Goal: Information Seeking & Learning: Check status

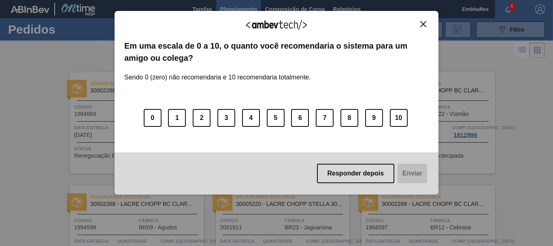
click at [419, 26] on button "Close" at bounding box center [422, 24] width 11 height 7
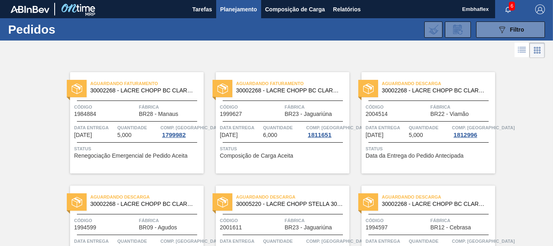
click at [495, 24] on button "089F7B8B-B2A5-4AFE-B5C0-19BA573D28AC Filtro" at bounding box center [510, 29] width 69 height 16
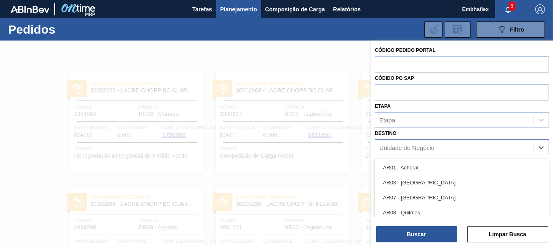
click at [492, 147] on div "Unidade de Negócio" at bounding box center [454, 148] width 158 height 12
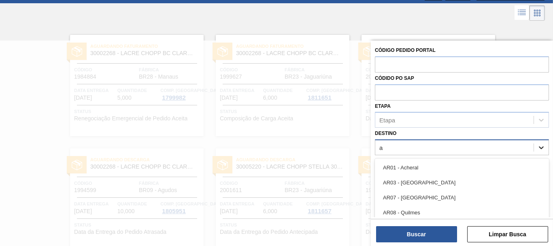
type input "ag"
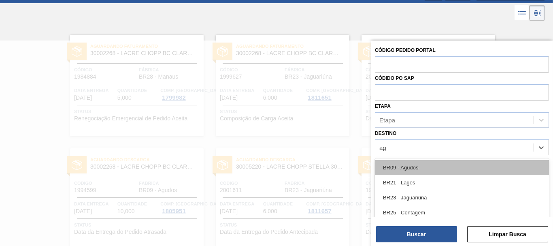
click at [464, 169] on div "BR09 - Agudos" at bounding box center [462, 167] width 174 height 15
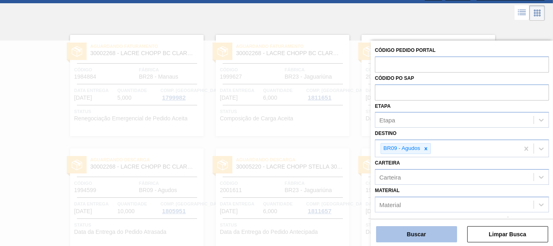
click at [438, 229] on button "Buscar" at bounding box center [416, 234] width 81 height 16
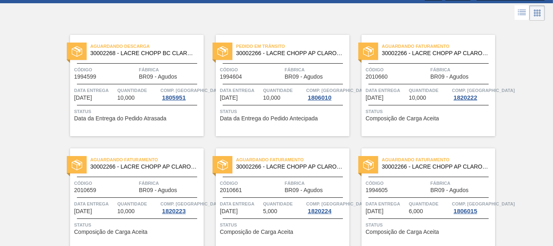
click at [188, 123] on div "Aguardando Descarga 30002268 - LACRE CHOPP BC CLARO AF IN65 Código 1994599 Fábr…" at bounding box center [136, 85] width 133 height 101
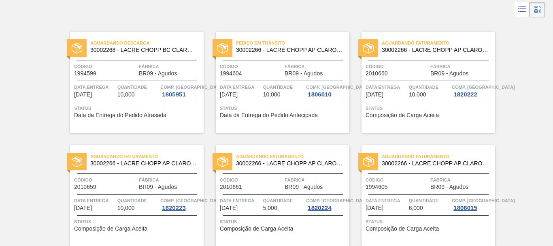
scroll to position [37, 0]
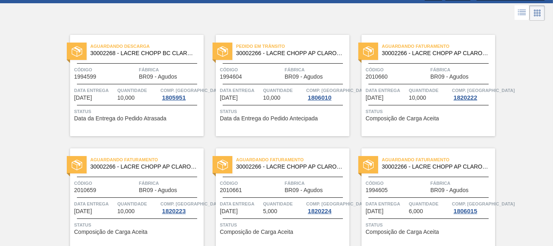
click at [254, 130] on div "Pedido em Trânsito 30002266 - LACRE CHOPP AP CLARO AF IN65 Código 1994604 Fábri…" at bounding box center [282, 85] width 133 height 101
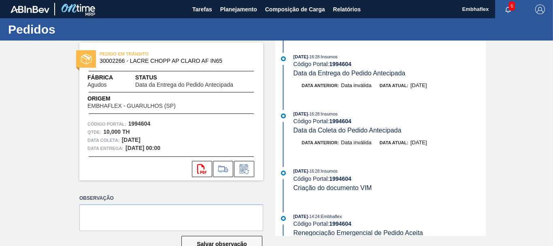
drag, startPoint x: 485, startPoint y: 66, endPoint x: 483, endPoint y: 87, distance: 21.5
click at [483, 87] on div "[DATE] 16:28 : Insumos Código Portal: 1994604 Data da Entrega do Pedido Antecip…" at bounding box center [381, 137] width 208 height 195
click at [483, 89] on div "Data anterior: Data inválida Data atual: [DATE]" at bounding box center [389, 85] width 192 height 8
drag, startPoint x: 485, startPoint y: 90, endPoint x: 488, endPoint y: 95, distance: 5.6
click at [488, 95] on div "PEDIDO EM TRÂNSITO 30002266 - LACRE CHOPP AP CLARO AF IN65 Fábrica Agudos Statu…" at bounding box center [276, 137] width 553 height 195
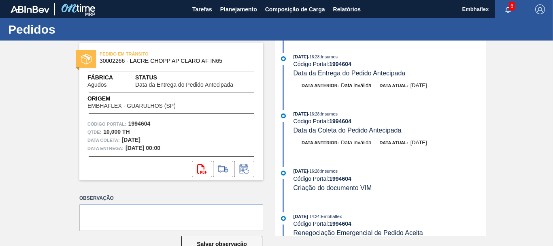
drag, startPoint x: 485, startPoint y: 89, endPoint x: 489, endPoint y: 123, distance: 34.2
click at [489, 123] on div "PEDIDO EM TRÂNSITO 30002266 - LACRE CHOPP AP CLARO AF IN65 Fábrica Agudos Statu…" at bounding box center [276, 137] width 553 height 195
click at [483, 84] on div "Data anterior: Data inválida Data atual: [DATE]" at bounding box center [389, 85] width 192 height 8
drag, startPoint x: 483, startPoint y: 86, endPoint x: 485, endPoint y: 93, distance: 7.5
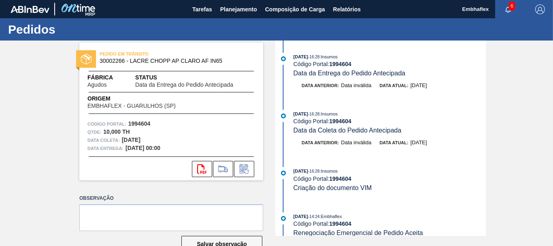
click at [485, 93] on div "PEDIDO EM TRÂNSITO 30002266 - LACRE CHOPP AP CLARO AF IN65 Fábrica Agudos Statu…" at bounding box center [276, 137] width 553 height 195
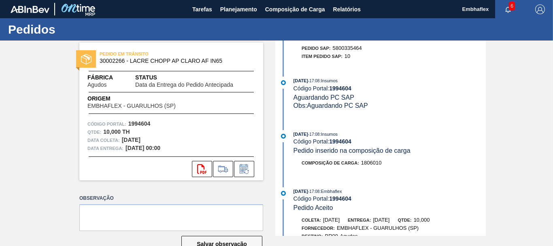
scroll to position [403, 0]
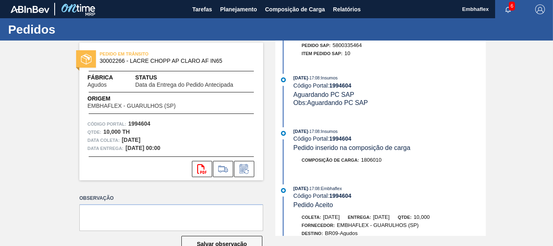
click at [460, 109] on div "[DATE] 17:08 : Insumos Código Portal: 1994604 Aguardando PC SAP Obs: Aguardando…" at bounding box center [381, 94] width 208 height 41
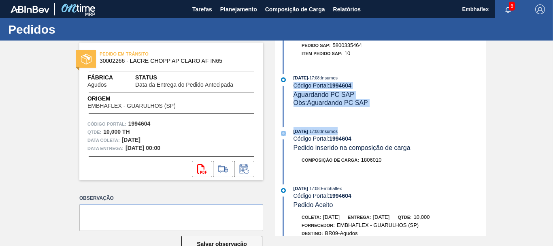
drag, startPoint x: 551, startPoint y: 78, endPoint x: 552, endPoint y: 125, distance: 46.5
click at [552, 125] on main "Tarefas Planejamento Composição de Carga Relatórios Embhaflex 6 Marcar todas co…" at bounding box center [276, 123] width 553 height 246
click at [519, 129] on div "PEDIDO EM TRÂNSITO 30002266 - LACRE CHOPP AP CLARO AF IN65 Fábrica Agudos Statu…" at bounding box center [276, 137] width 553 height 195
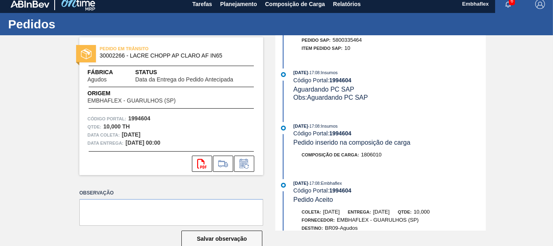
scroll to position [0, 0]
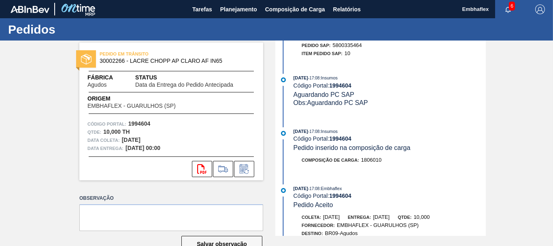
click at [462, 101] on div "Obs: Aguardando PC SAP" at bounding box center [389, 103] width 192 height 8
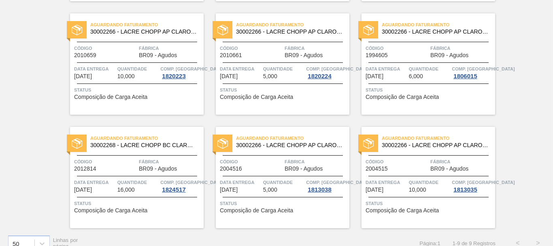
scroll to position [175, 0]
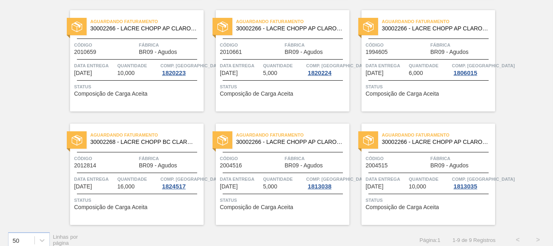
click at [525, 75] on div "Aguardando Descarga 30002268 - LACRE CHOPP BC CLARO AF IN65 Código 1994599 Fábr…" at bounding box center [276, 55] width 553 height 340
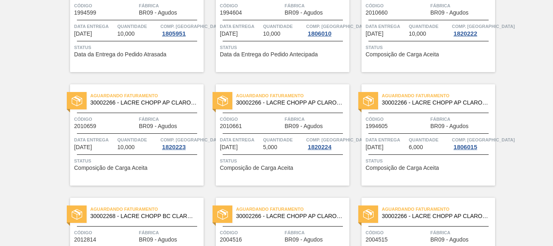
scroll to position [103, 0]
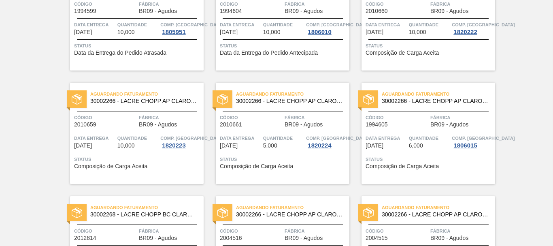
click at [517, 116] on div "Aguardando Descarga 30002268 - LACRE CHOPP BC CLARO AF IN65 Código 1994599 Fábr…" at bounding box center [276, 127] width 553 height 340
click at [533, 153] on div "Aguardando Descarga 30002268 - LACRE CHOPP BC CLARO AF IN65 Código 1994599 Fábr…" at bounding box center [276, 127] width 553 height 340
click at [540, 178] on div "Aguardando Descarga 30002268 - LACRE CHOPP BC CLARO AF IN65 Código 1994599 Fábr…" at bounding box center [276, 127] width 553 height 340
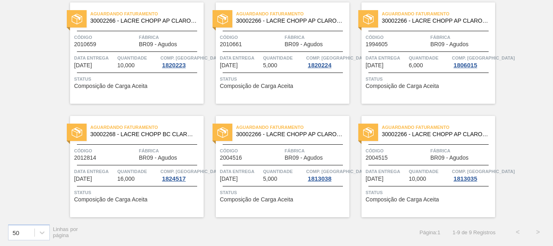
scroll to position [184, 0]
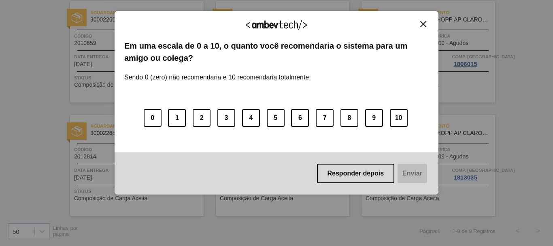
click at [421, 25] on img "Close" at bounding box center [423, 24] width 6 height 6
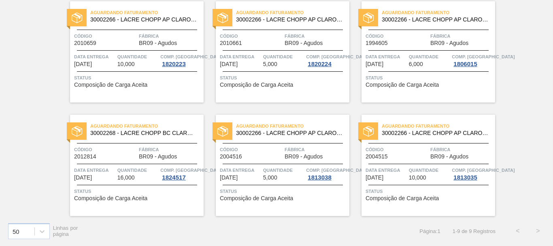
click at [157, 194] on span "Status" at bounding box center [137, 191] width 127 height 8
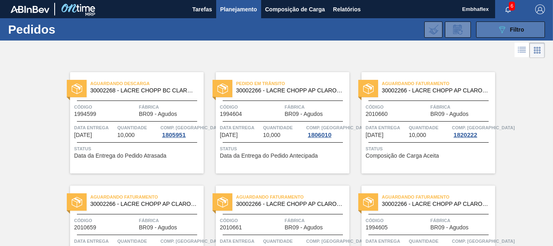
click at [513, 35] on button "089F7B8B-B2A5-4AFE-B5C0-19BA573D28AC Filtro" at bounding box center [510, 29] width 69 height 16
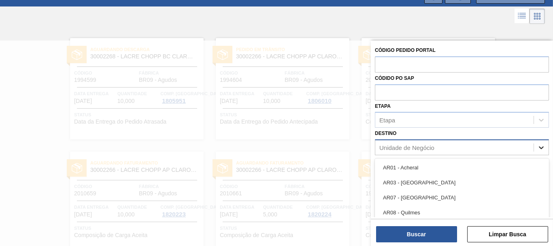
scroll to position [37, 0]
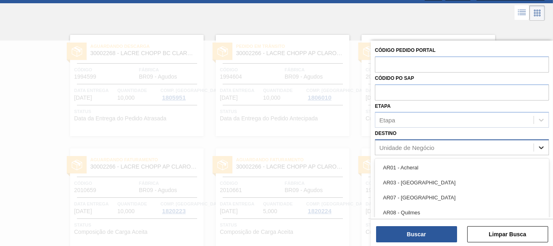
click at [534, 151] on div at bounding box center [540, 147] width 15 height 15
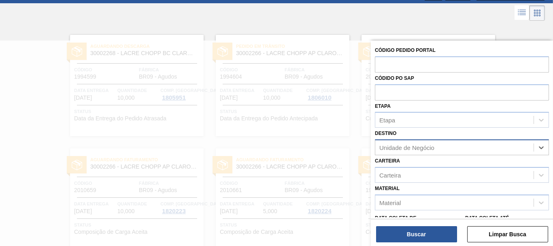
click at [478, 149] on div "Unidade de Negócio" at bounding box center [454, 148] width 158 height 12
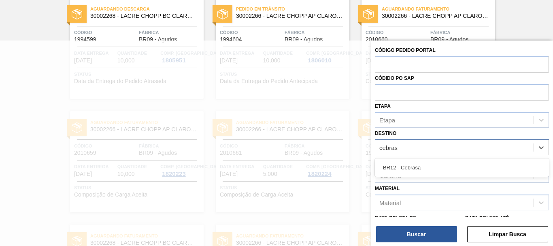
type input "cebrasa"
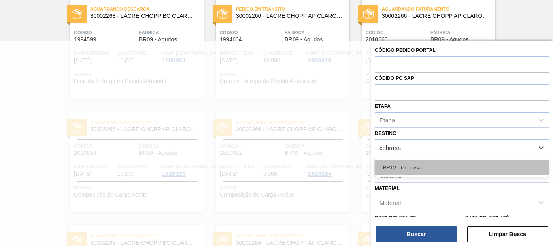
click at [450, 169] on div "BR12 - Cebrasa" at bounding box center [462, 167] width 174 height 15
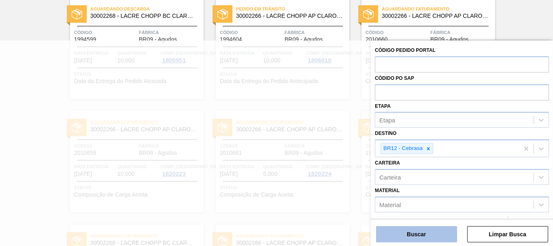
click at [420, 231] on button "Buscar" at bounding box center [416, 234] width 81 height 16
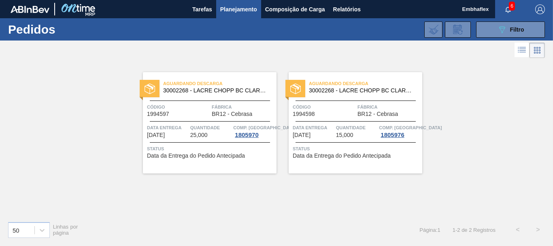
scroll to position [0, 0]
click at [342, 13] on span "Relatórios" at bounding box center [347, 9] width 28 height 10
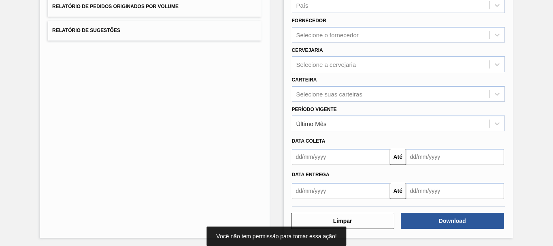
scroll to position [129, 0]
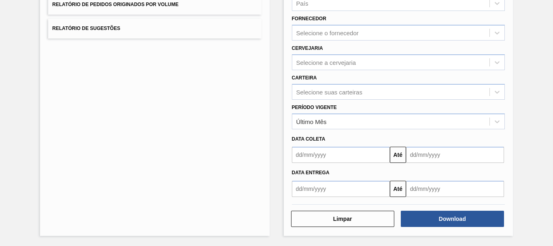
click at [359, 142] on div "Data coleta" at bounding box center [397, 139] width 219 height 12
click at [359, 152] on input "text" at bounding box center [341, 154] width 98 height 16
click at [475, 109] on div "Período Vigente Último Mês" at bounding box center [398, 116] width 213 height 28
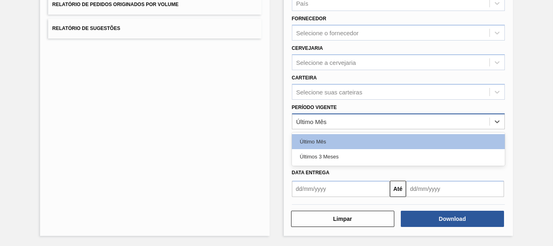
click at [465, 124] on div "Último Mês" at bounding box center [390, 121] width 197 height 12
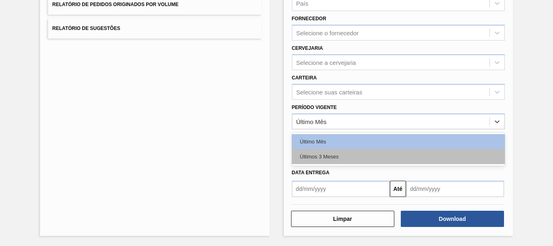
click at [392, 159] on div "Últimos 3 Meses" at bounding box center [398, 156] width 213 height 15
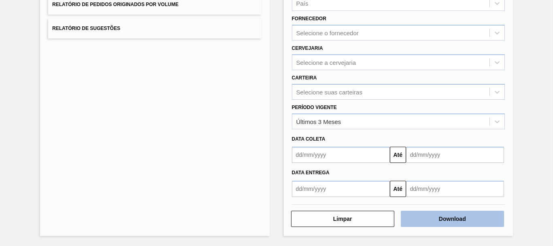
click at [419, 217] on button "Download" at bounding box center [451, 218] width 103 height 16
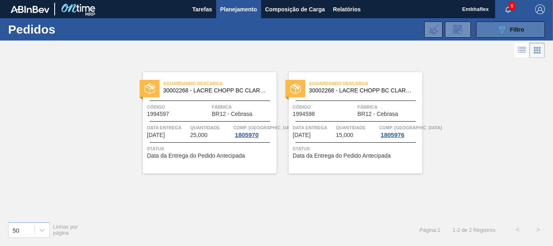
click at [491, 37] on button "089F7B8B-B2A5-4AFE-B5C0-19BA573D28AC Filtro" at bounding box center [510, 29] width 69 height 16
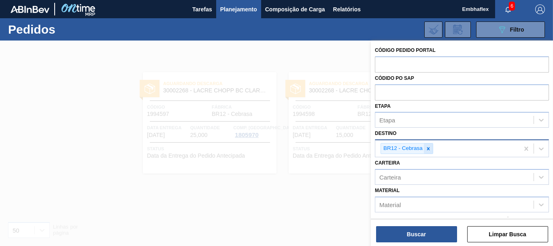
click at [426, 148] on icon at bounding box center [428, 149] width 6 height 6
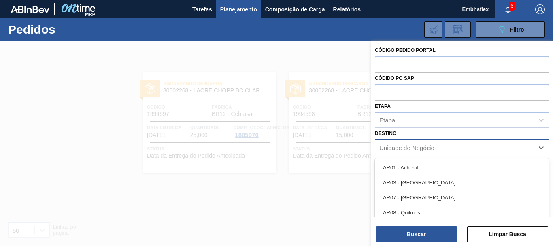
click at [387, 149] on div "Unidade de Negócio" at bounding box center [406, 147] width 55 height 7
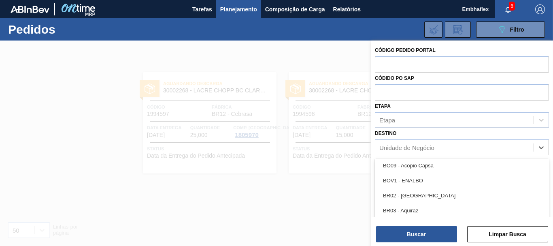
scroll to position [383, 0]
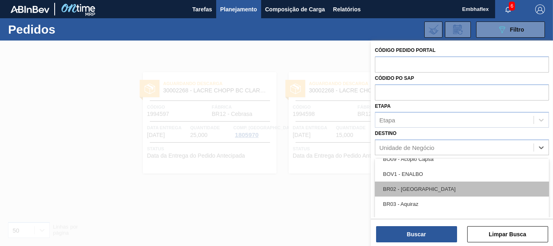
click at [421, 189] on div "BR02 - [GEOGRAPHIC_DATA]" at bounding box center [462, 188] width 174 height 15
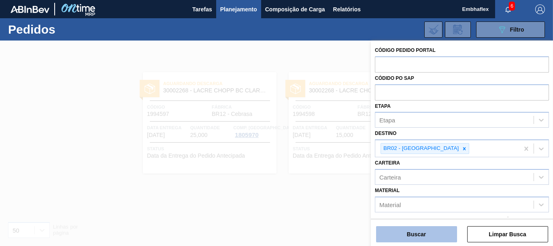
click at [414, 235] on button "Buscar" at bounding box center [416, 234] width 81 height 16
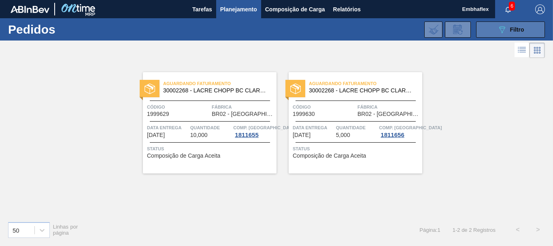
click at [503, 31] on icon "089F7B8B-B2A5-4AFE-B5C0-19BA573D28AC" at bounding box center [502, 30] width 10 height 10
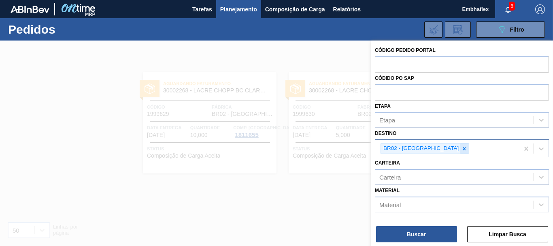
click at [461, 150] on icon at bounding box center [464, 149] width 6 height 6
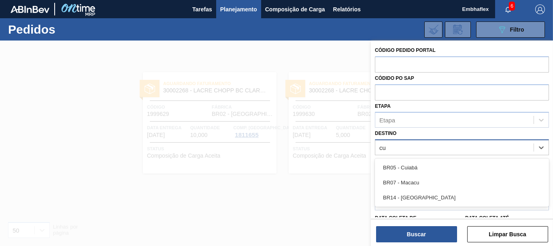
type input "cui"
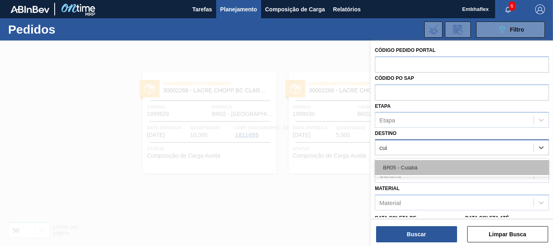
click at [418, 165] on div "BR05 - Cuiabá" at bounding box center [462, 167] width 174 height 15
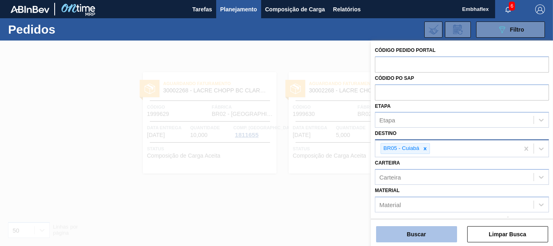
click at [418, 233] on button "Buscar" at bounding box center [416, 234] width 81 height 16
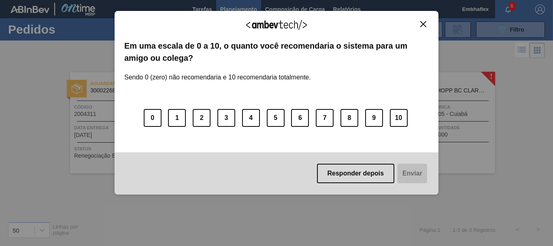
click at [421, 23] on img "Close" at bounding box center [423, 24] width 6 height 6
